Goal: Task Accomplishment & Management: Manage account settings

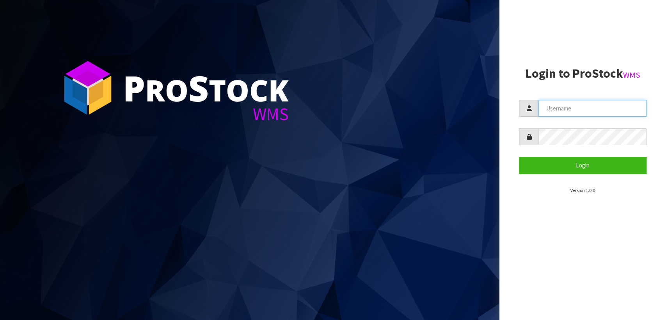
type input "[PERSON_NAME][EMAIL_ADDRESS][DOMAIN_NAME]"
click at [634, 107] on input "[PERSON_NAME][EMAIL_ADDRESS][DOMAIN_NAME]" at bounding box center [592, 108] width 108 height 17
click at [643, 91] on section "Login to ProStock WMS [PERSON_NAME][EMAIL_ADDRESS][DOMAIN_NAME] Login Version 1…" at bounding box center [583, 130] width 128 height 127
click at [628, 109] on input "[PERSON_NAME][EMAIL_ADDRESS][DOMAIN_NAME]" at bounding box center [592, 108] width 108 height 17
click at [626, 108] on input "[PERSON_NAME][EMAIL_ADDRESS][DOMAIN_NAME]" at bounding box center [592, 108] width 108 height 17
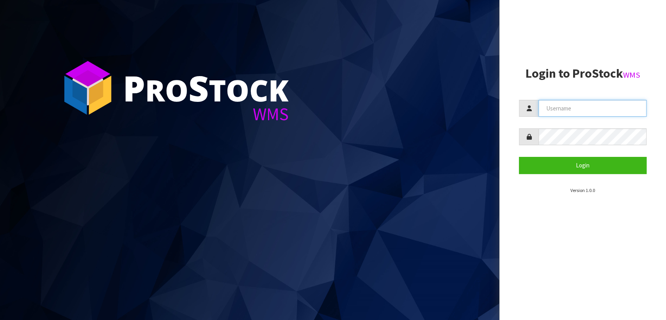
type input "[PERSON_NAME][EMAIL_ADDRESS][DOMAIN_NAME]"
